Goal: Information Seeking & Learning: Find specific fact

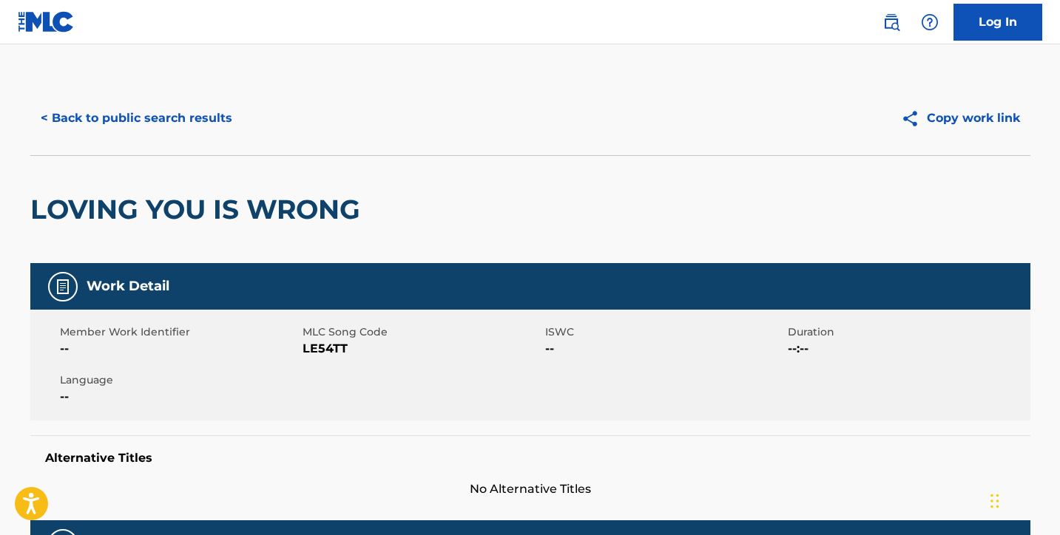
click at [140, 114] on button "< Back to public search results" at bounding box center [136, 118] width 212 height 37
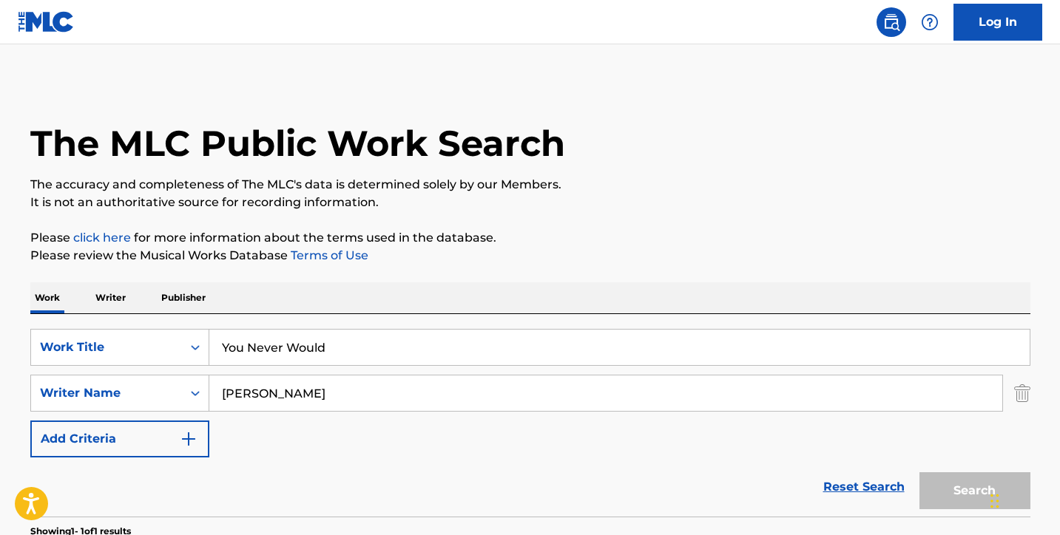
scroll to position [185, 0]
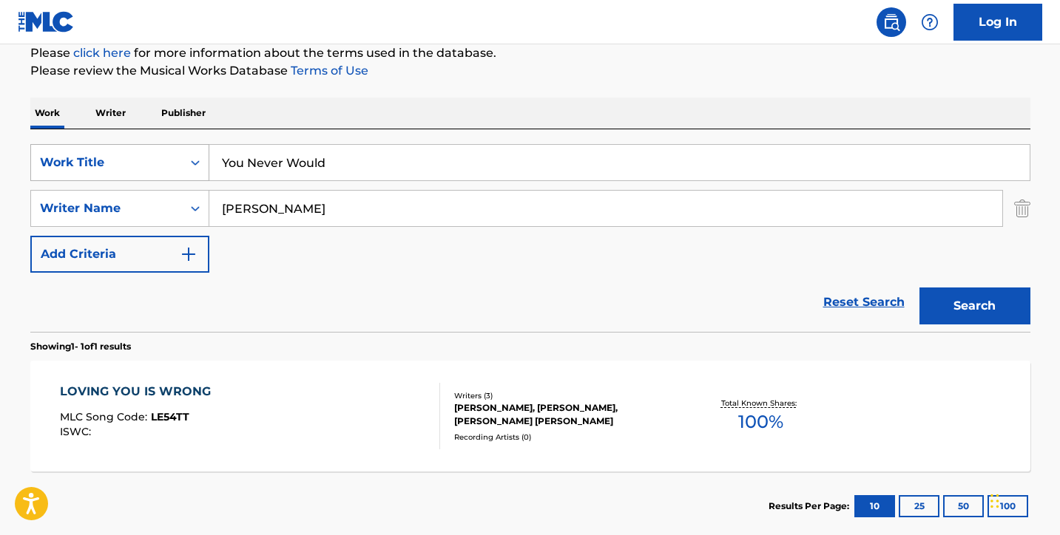
drag, startPoint x: 342, startPoint y: 159, endPoint x: 157, endPoint y: 150, distance: 184.3
click at [164, 152] on div "SearchWithCriteriaabc5052f-be76-40c8-8c01-1940c8b2f033 Work Title You Never Wou…" at bounding box center [530, 162] width 1000 height 37
paste input "Noventa"
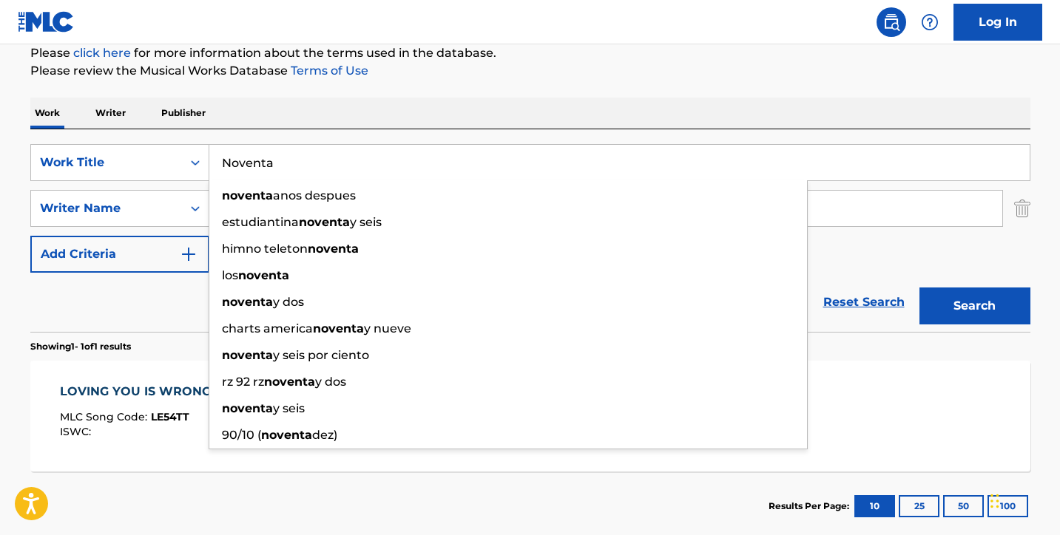
type input "Noventa"
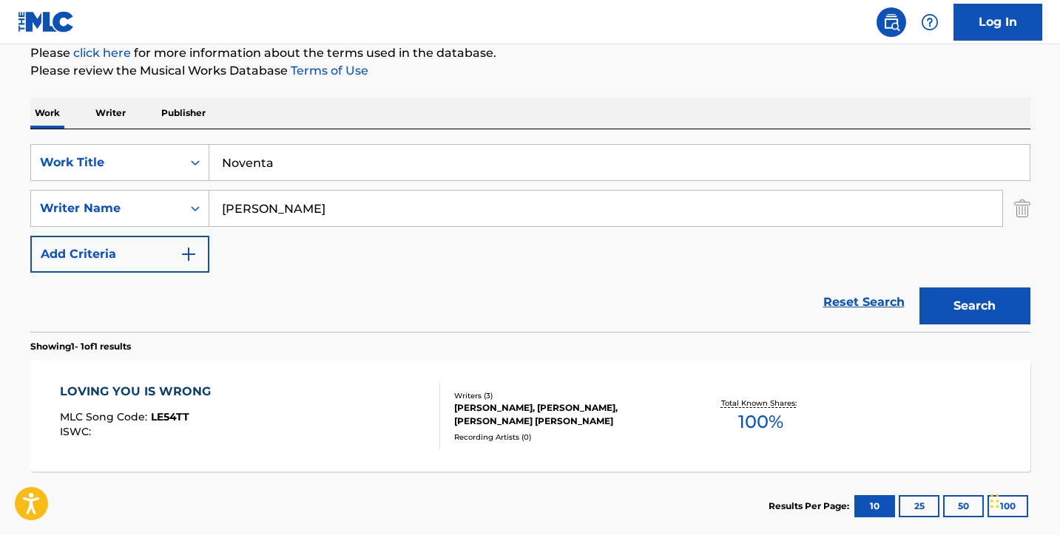
click at [569, 89] on div "The MLC Public Work Search The accuracy and completeness of The MLC's data is d…" at bounding box center [530, 218] width 1035 height 645
drag, startPoint x: 322, startPoint y: 220, endPoint x: 146, endPoint y: 200, distance: 177.9
click at [161, 201] on div "SearchWithCriteria94614e97-ef7c-4e29-be5a-5bebdaaad53b Writer Name [PERSON_NAME]" at bounding box center [530, 208] width 1000 height 37
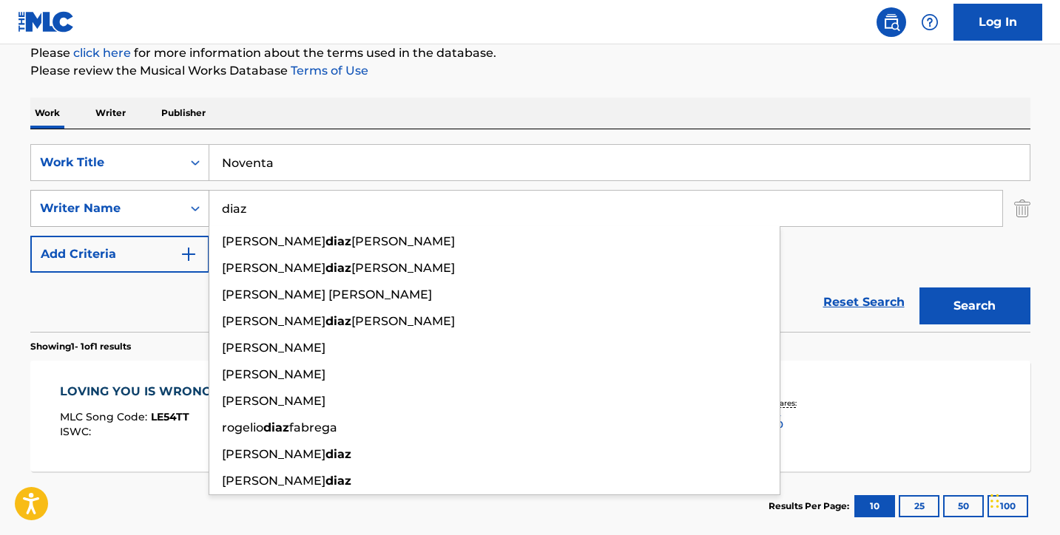
type input "diaz"
click at [974, 306] on button "Search" at bounding box center [974, 306] width 111 height 37
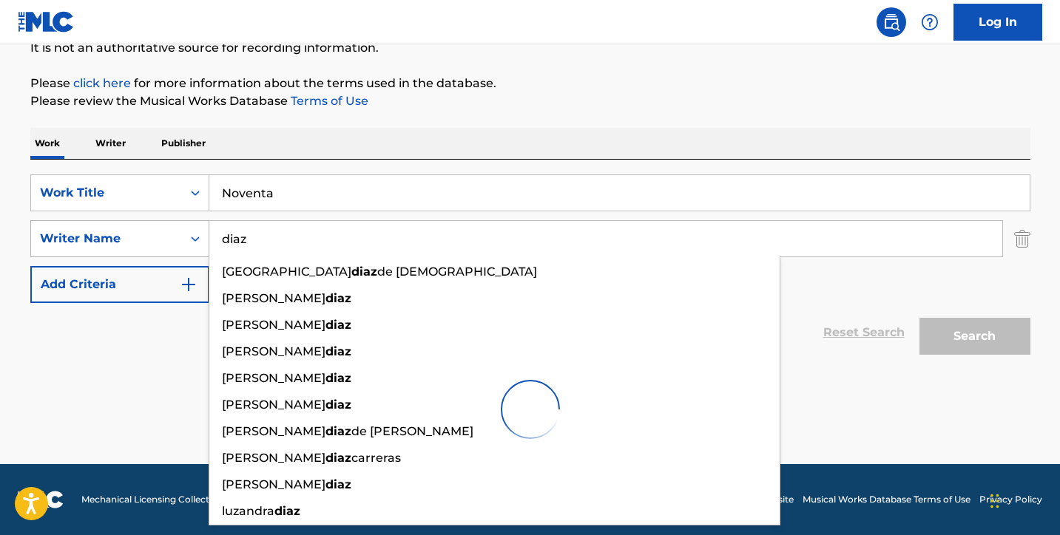
scroll to position [155, 0]
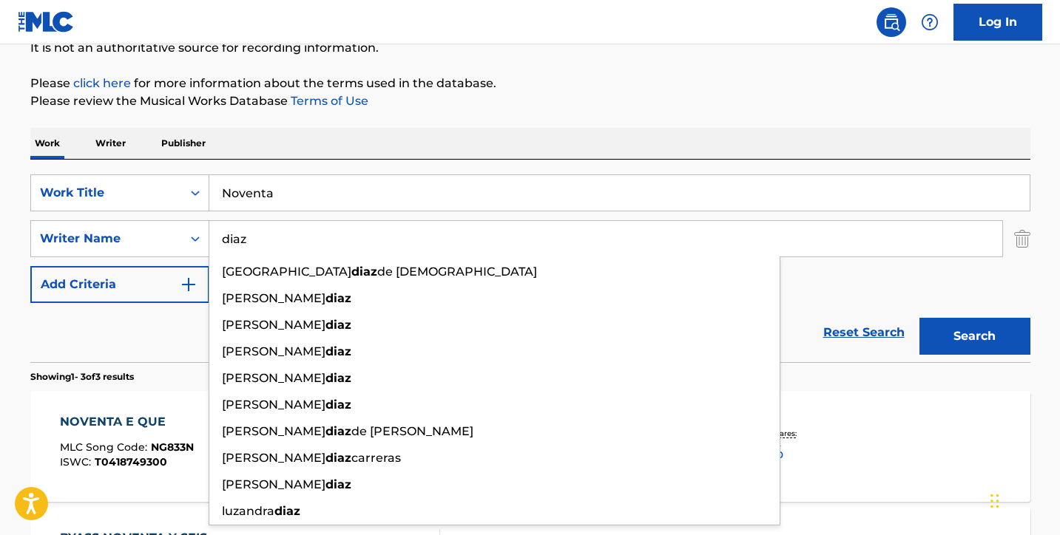
click at [18, 318] on div "The MLC Public Work Search The accuracy and completeness of The MLC's data is d…" at bounding box center [530, 365] width 1035 height 877
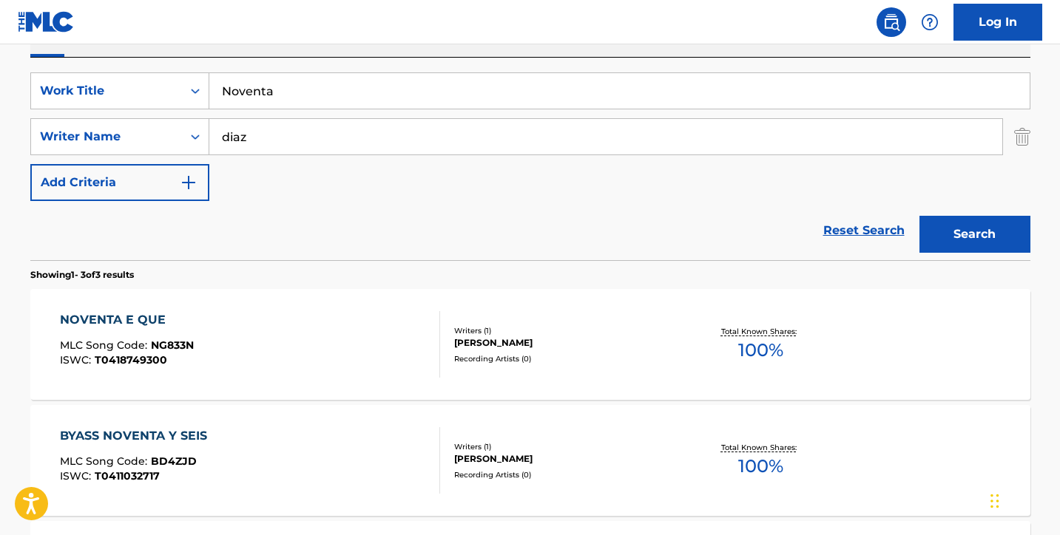
scroll to position [249, 0]
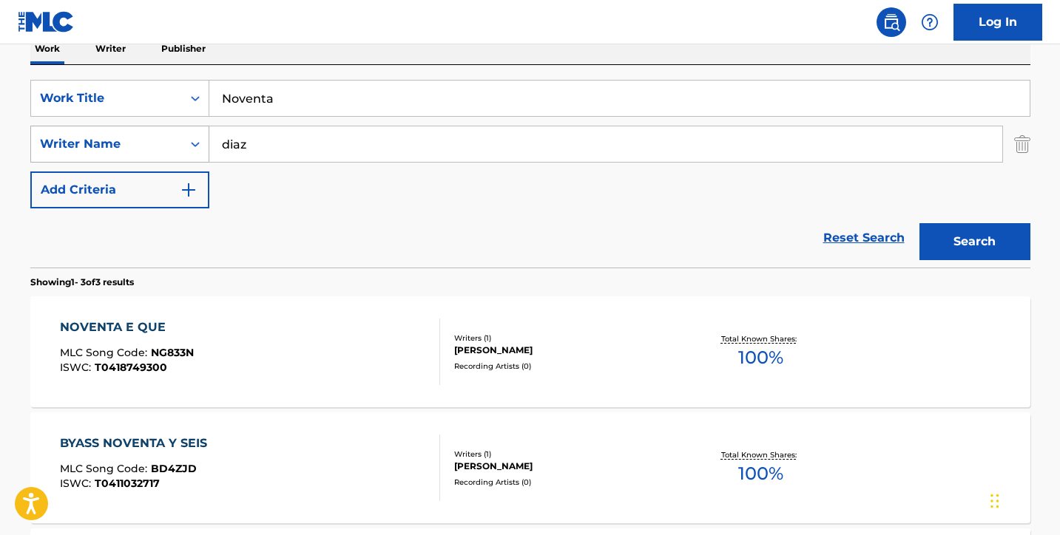
drag, startPoint x: 273, startPoint y: 141, endPoint x: 180, endPoint y: 138, distance: 92.5
click at [187, 140] on div "SearchWithCriteria94614e97-ef7c-4e29-be5a-5bebdaaad53b Writer Name [PERSON_NAME]" at bounding box center [530, 144] width 1000 height 37
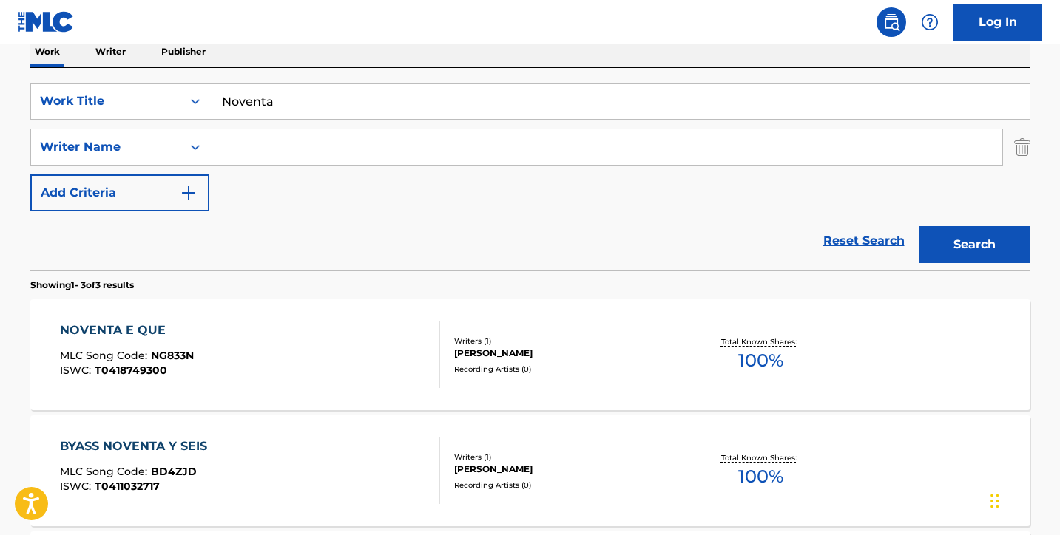
click at [962, 248] on button "Search" at bounding box center [974, 244] width 111 height 37
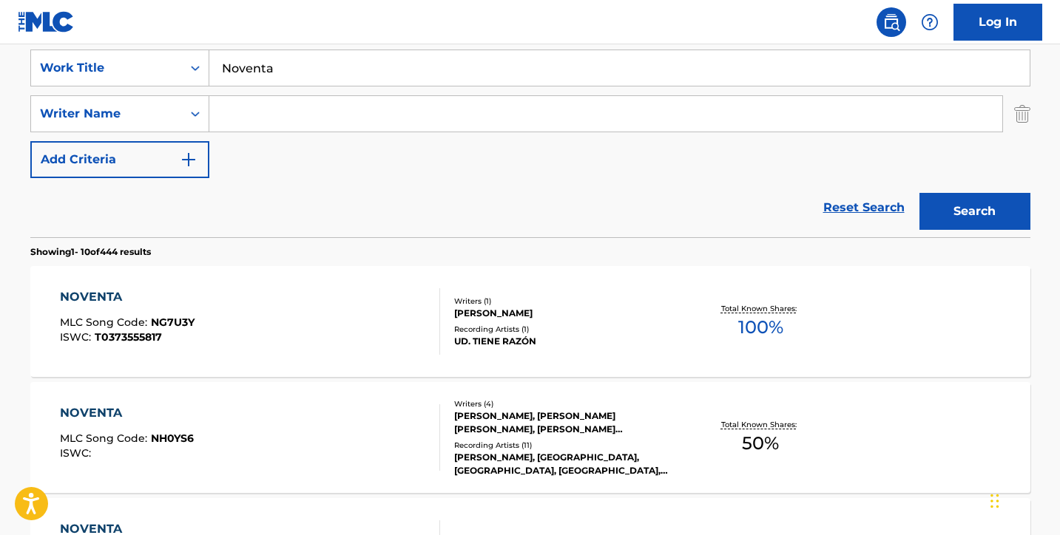
scroll to position [0, 0]
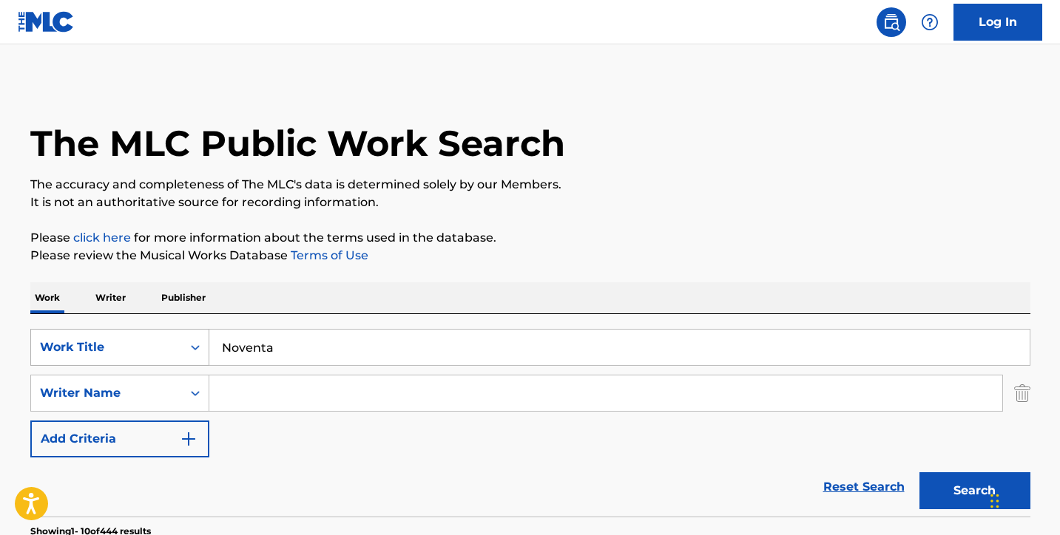
drag, startPoint x: 303, startPoint y: 350, endPoint x: 164, endPoint y: 344, distance: 139.1
click at [169, 346] on div "SearchWithCriteriaabc5052f-be76-40c8-8c01-1940c8b2f033 Work Title Noventa" at bounding box center [530, 347] width 1000 height 37
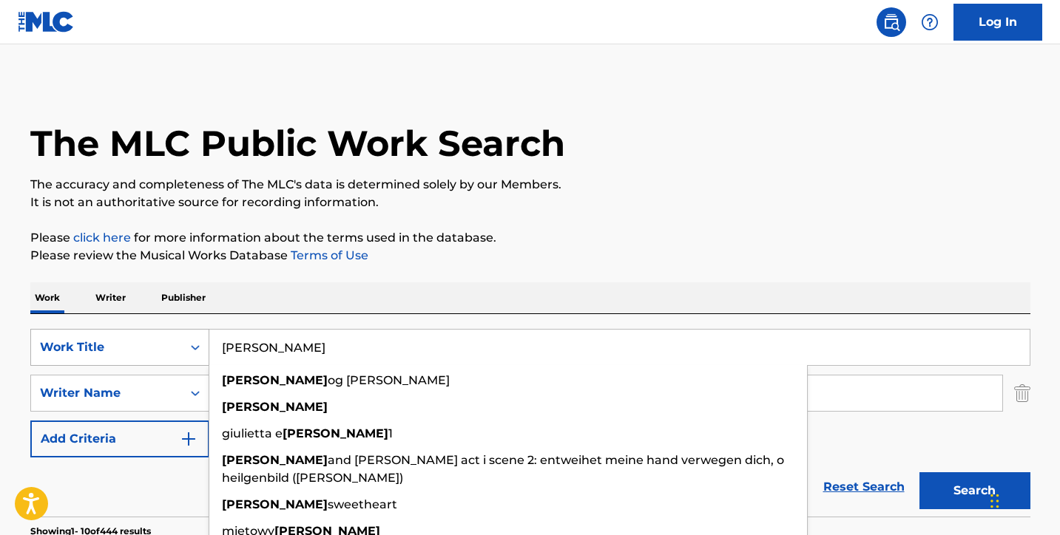
type input "[PERSON_NAME]"
drag, startPoint x: 164, startPoint y: 344, endPoint x: 637, endPoint y: 220, distance: 488.5
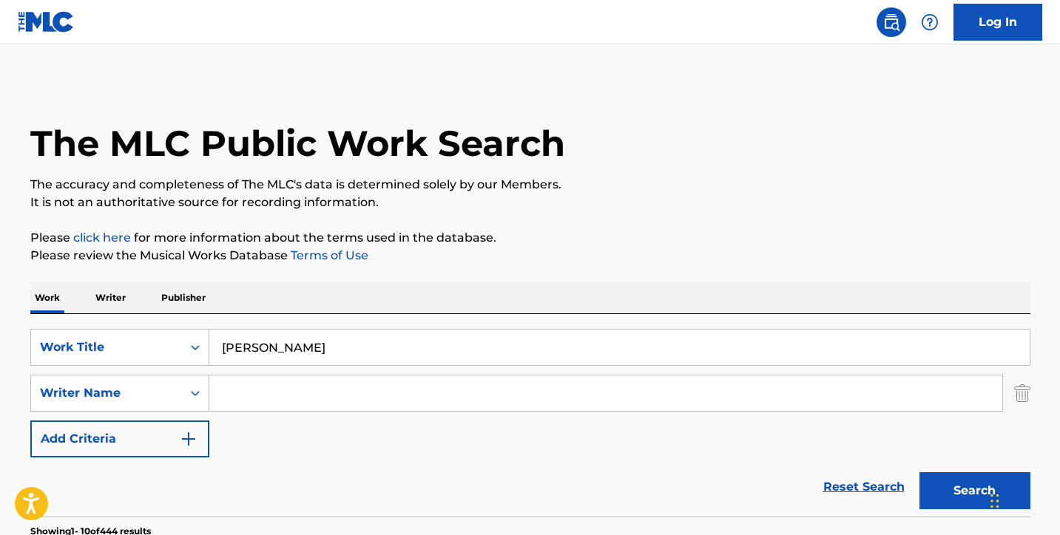
click at [284, 393] on input "Search Form" at bounding box center [605, 393] width 793 height 35
paste input "[PERSON_NAME]"
type input "[PERSON_NAME]"
click at [974, 491] on button "Search" at bounding box center [974, 490] width 111 height 37
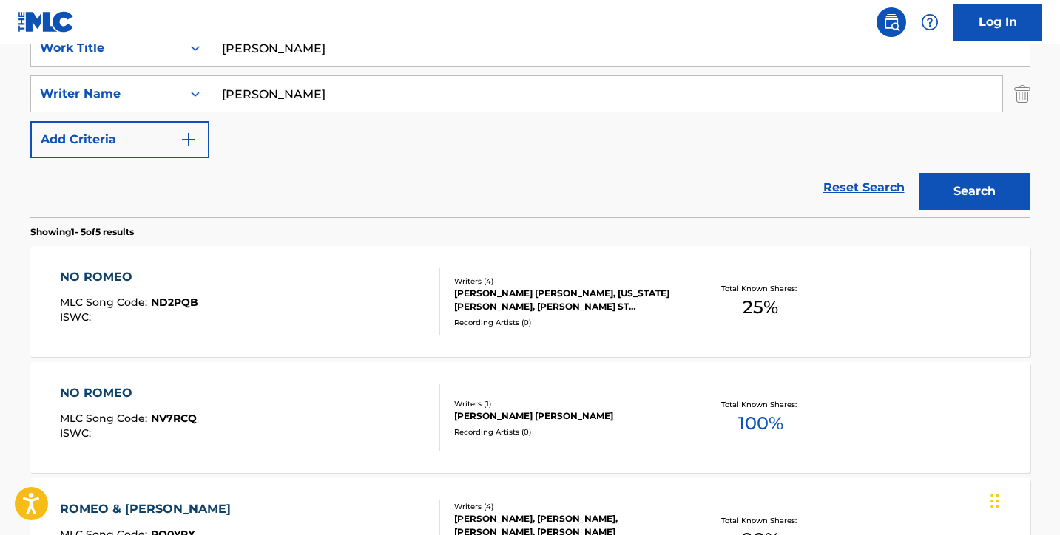
scroll to position [281, 0]
